Goal: Information Seeking & Learning: Learn about a topic

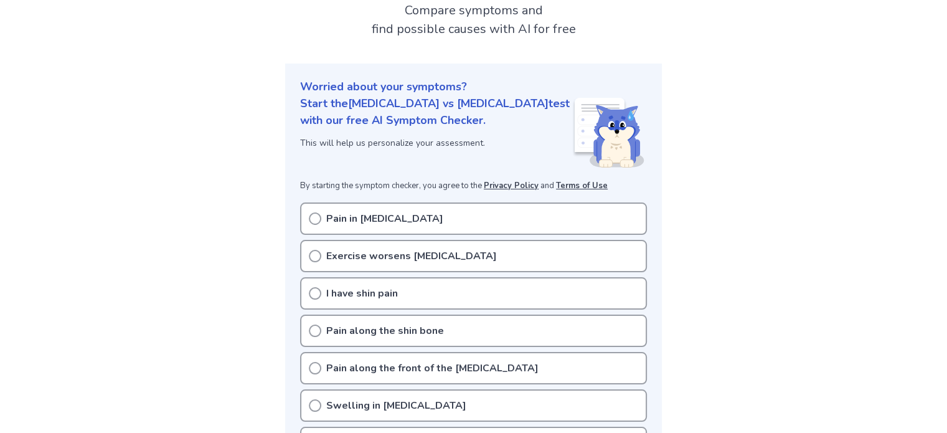
scroll to position [161, 0]
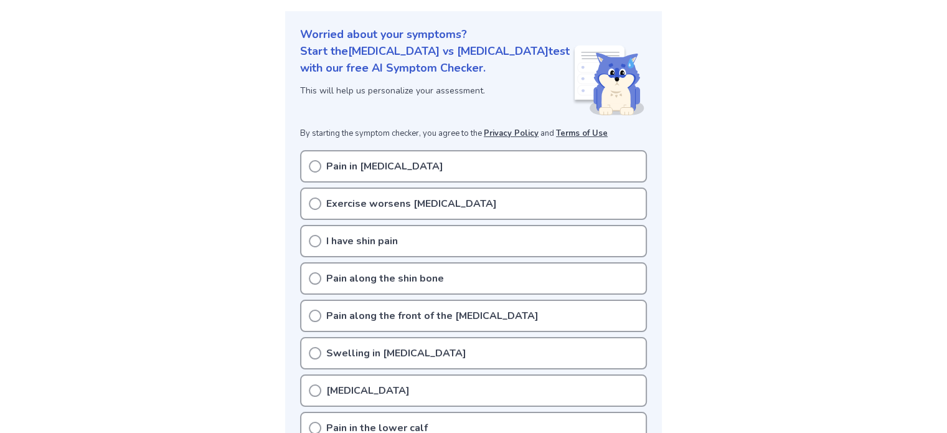
click at [331, 159] on p "Pain in [MEDICAL_DATA]" at bounding box center [384, 166] width 117 height 15
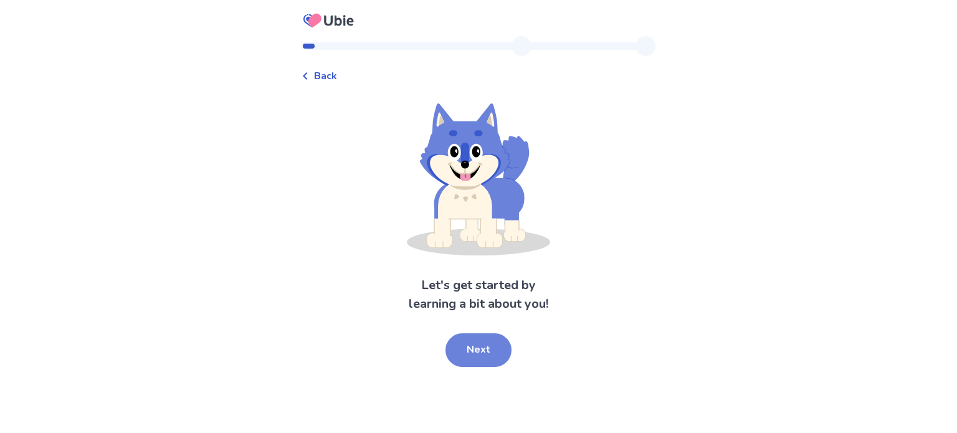
click at [471, 356] on button "Next" at bounding box center [478, 350] width 66 height 34
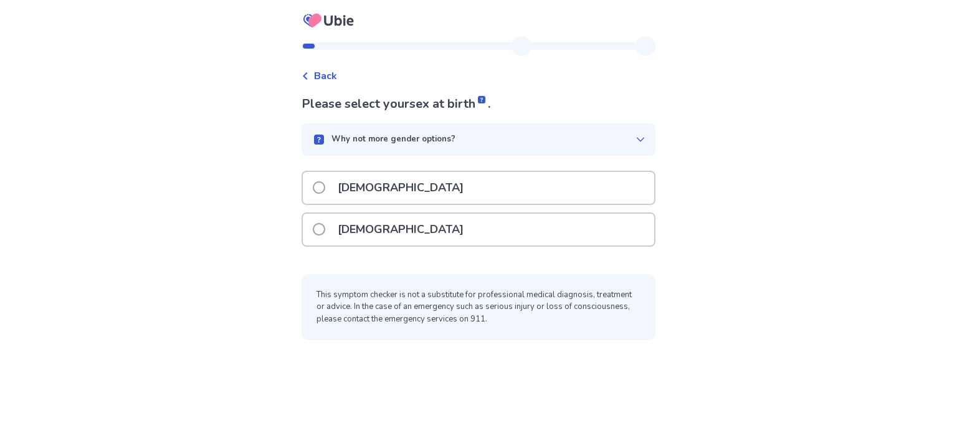
click at [363, 225] on p "[DEMOGRAPHIC_DATA]" at bounding box center [400, 230] width 141 height 32
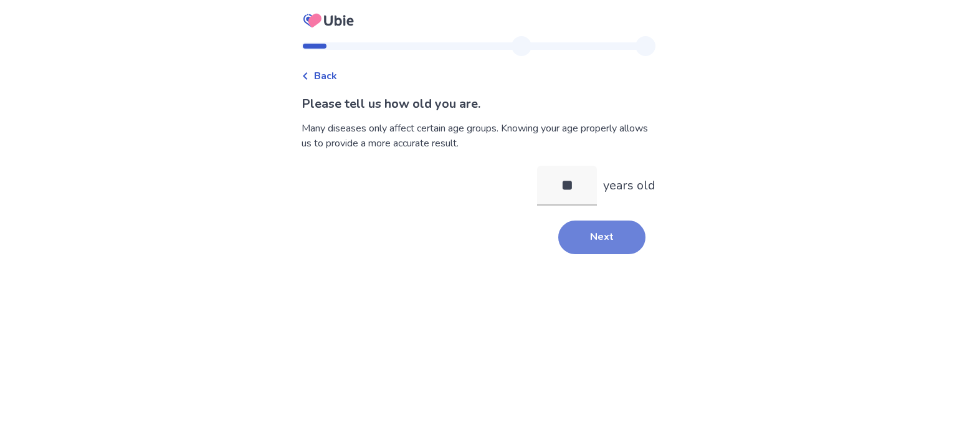
type input "**"
click at [583, 246] on button "Next" at bounding box center [601, 237] width 87 height 34
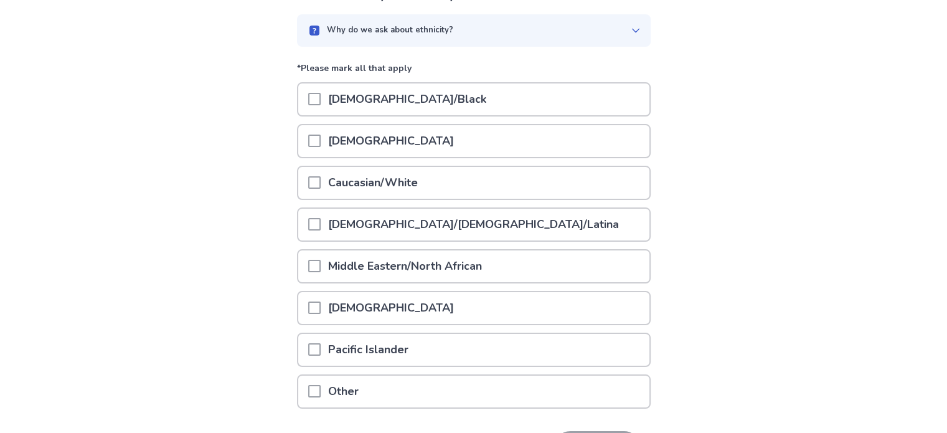
scroll to position [111, 0]
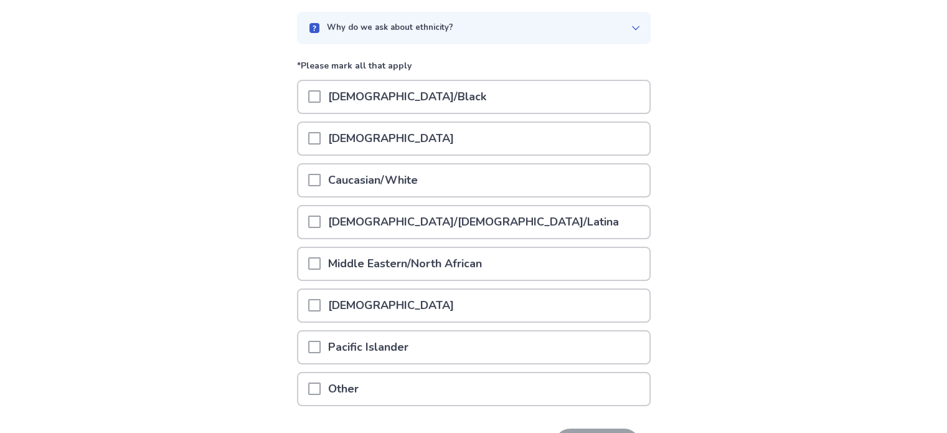
click at [351, 181] on p "Caucasian/White" at bounding box center [373, 180] width 105 height 32
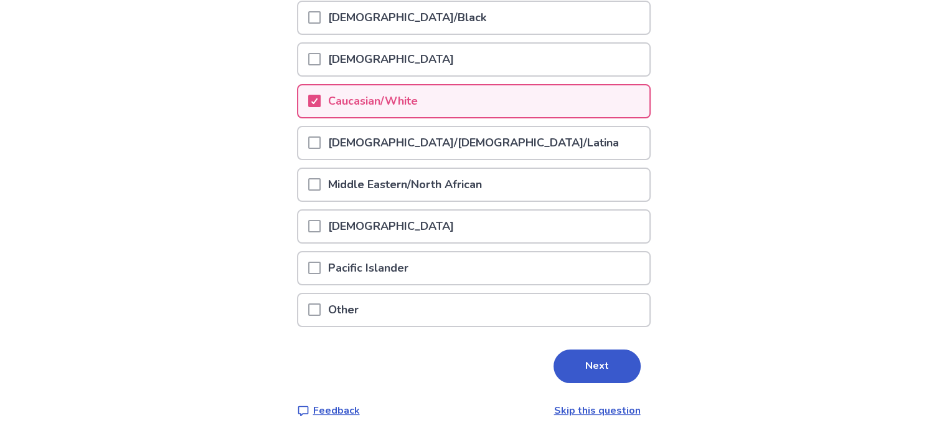
scroll to position [191, 0]
click at [590, 354] on button "Next" at bounding box center [597, 366] width 87 height 34
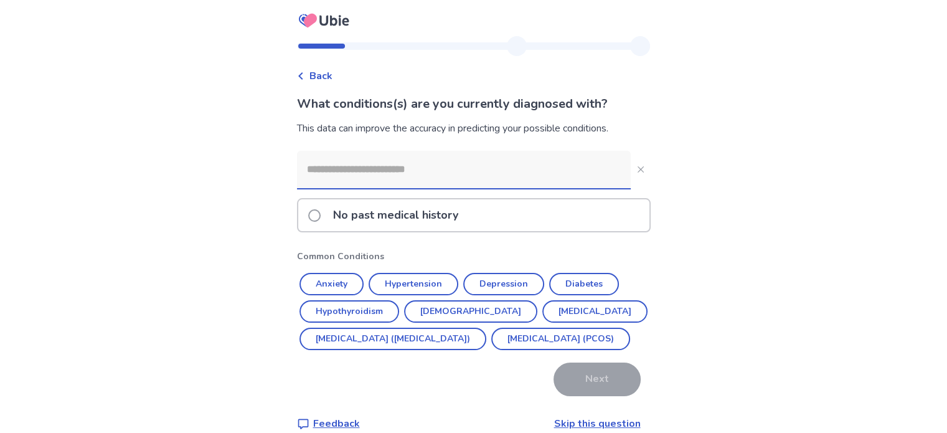
click at [498, 175] on input at bounding box center [464, 169] width 334 height 37
click at [680, 256] on div "Back What conditions(s) are you currently diagnosed with? This data can improve…" at bounding box center [473, 225] width 947 height 451
click at [518, 215] on div "No past medical history" at bounding box center [473, 215] width 351 height 32
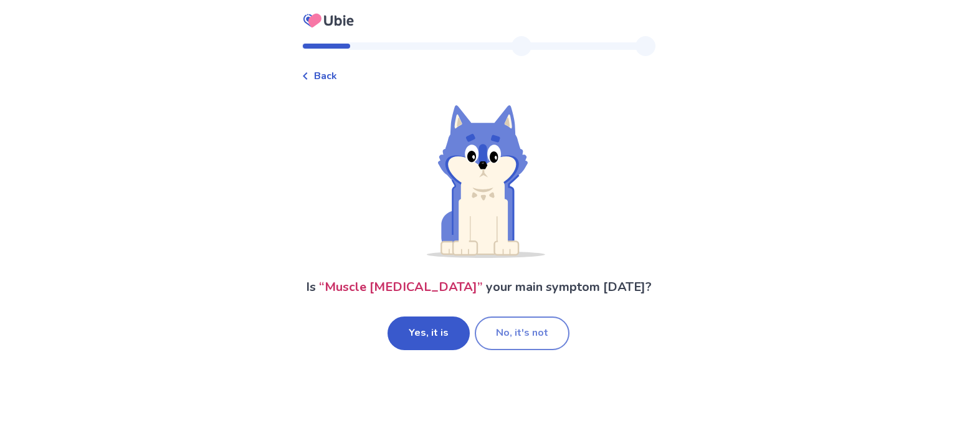
click at [513, 341] on button "No, it's not" at bounding box center [522, 333] width 95 height 34
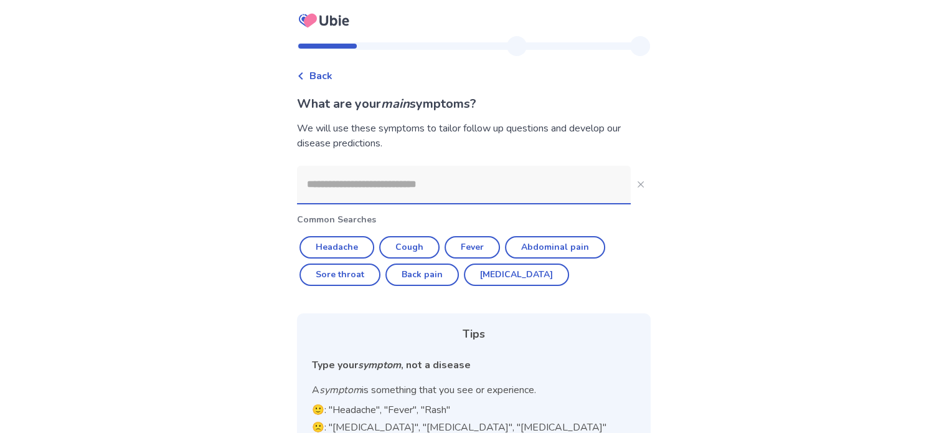
scroll to position [111, 0]
